Goal: Task Accomplishment & Management: Manage account settings

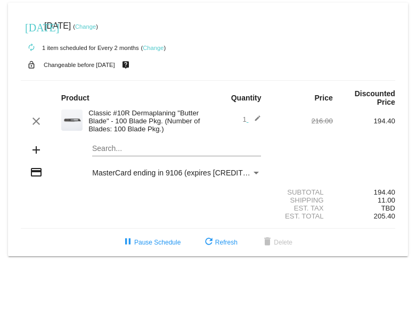
click at [96, 28] on link "Change" at bounding box center [85, 26] width 21 height 6
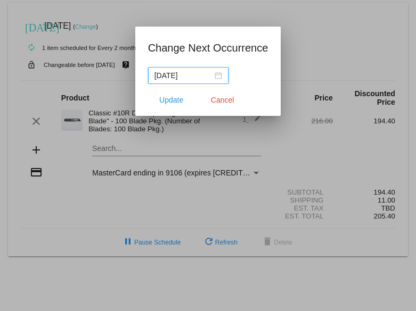
click at [179, 75] on input "[DATE]" at bounding box center [183, 76] width 58 height 12
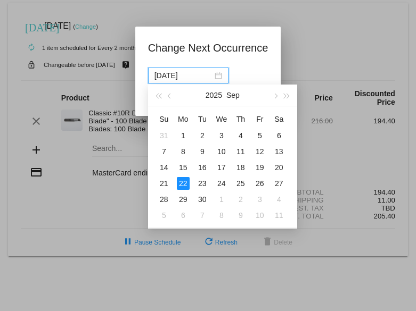
click at [180, 75] on input "[DATE]" at bounding box center [183, 76] width 58 height 12
click at [183, 184] on div "22" at bounding box center [183, 183] width 13 height 13
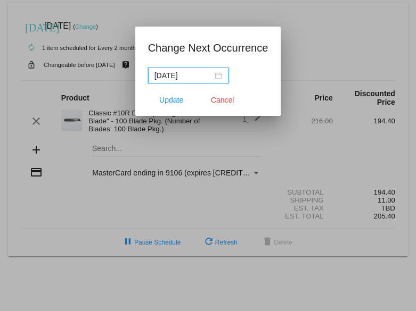
click at [185, 77] on input "[DATE]" at bounding box center [183, 76] width 58 height 12
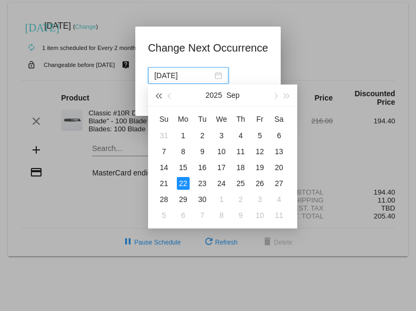
click at [160, 97] on span "button" at bounding box center [157, 96] width 5 height 5
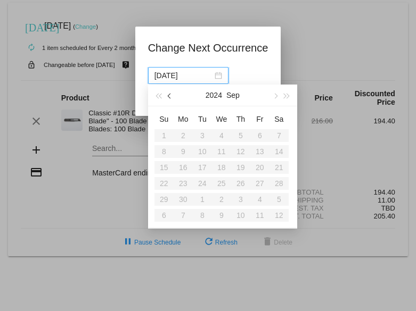
click at [168, 96] on span "button" at bounding box center [169, 96] width 5 height 5
click at [215, 77] on div "[DATE]" at bounding box center [188, 76] width 68 height 12
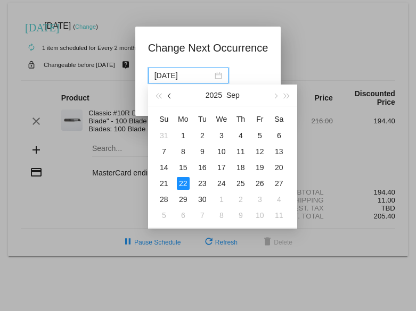
click at [169, 96] on span "button" at bounding box center [169, 96] width 5 height 5
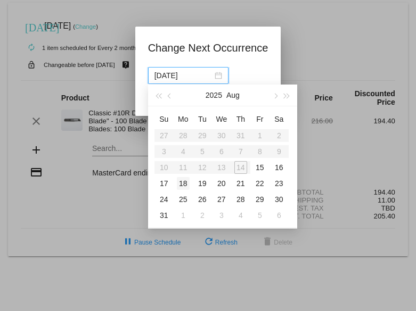
click at [188, 186] on div "18" at bounding box center [183, 183] width 13 height 13
type input "[DATE]"
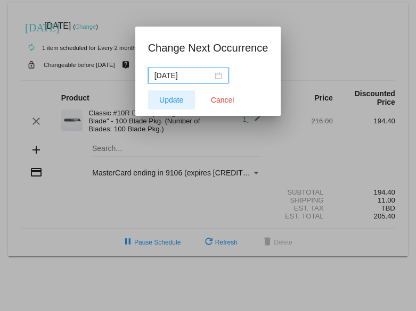
click at [183, 104] on button "Update" at bounding box center [171, 100] width 47 height 19
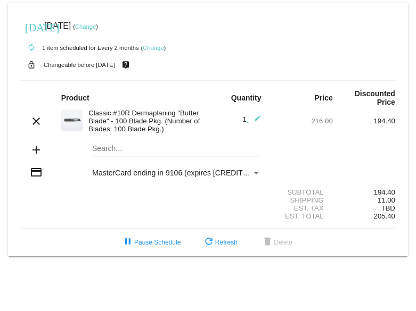
click at [151, 50] on link "Change" at bounding box center [153, 48] width 21 height 6
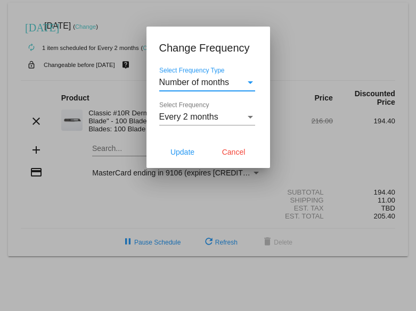
click at [250, 87] on div "Select Frequency Type" at bounding box center [250, 83] width 10 height 10
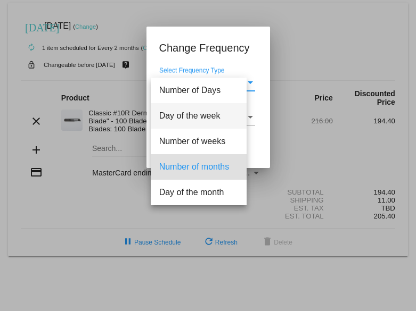
click at [238, 120] on span "Day of the week" at bounding box center [198, 116] width 79 height 26
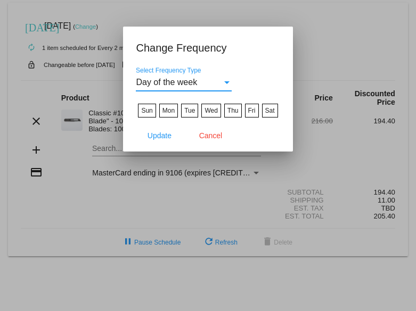
click at [287, 42] on mat-dialog-container "Change Frequency Day of the week Select Frequency Type Sun Mon Tue Wed Thu Fri …" at bounding box center [207, 89] width 169 height 125
click at [327, 24] on div at bounding box center [208, 155] width 416 height 311
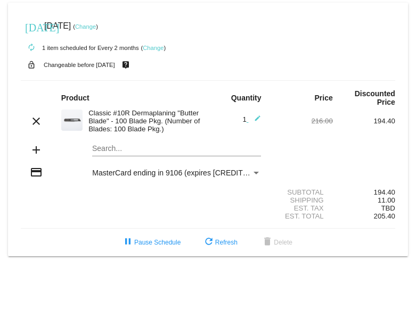
click at [159, 47] on link "Change" at bounding box center [153, 48] width 21 height 6
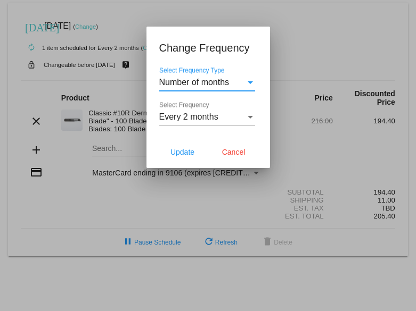
click at [237, 118] on div "Every 2 months" at bounding box center [202, 117] width 86 height 10
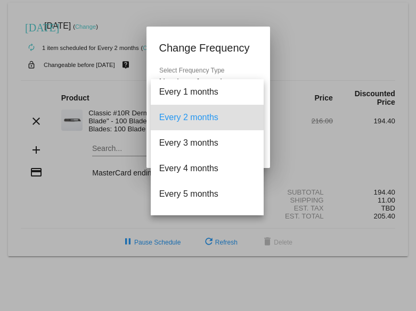
click at [213, 115] on span "Every 2 months" at bounding box center [207, 118] width 96 height 26
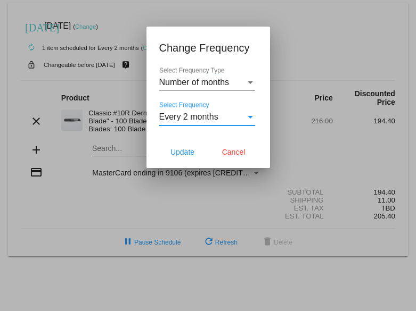
click at [186, 153] on span "Update" at bounding box center [182, 152] width 24 height 9
